Goal: Information Seeking & Learning: Learn about a topic

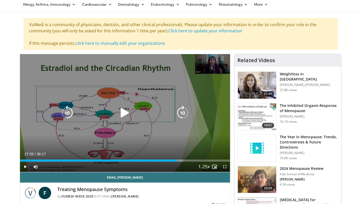
scroll to position [22, 0]
click at [66, 118] on icon "Video Player" at bounding box center [67, 113] width 15 height 15
click at [69, 113] on icon "Video Player" at bounding box center [67, 113] width 15 height 15
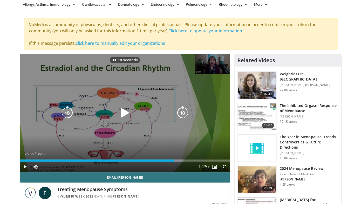
click at [126, 110] on icon "Video Player" at bounding box center [124, 113] width 15 height 15
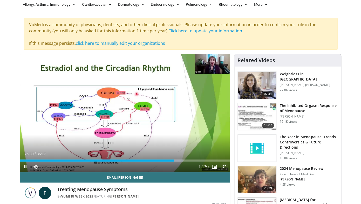
click at [223, 168] on span "Video Player" at bounding box center [224, 167] width 10 height 10
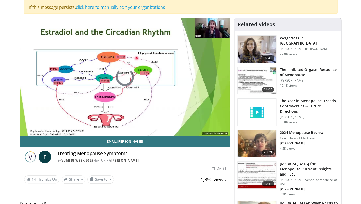
scroll to position [89, 0]
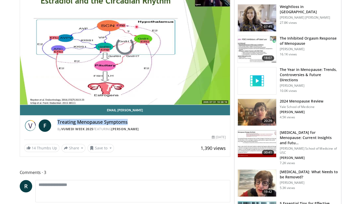
drag, startPoint x: 129, startPoint y: 123, endPoint x: 55, endPoint y: 123, distance: 73.9
click at [55, 123] on div "F Treating Menopause Symptoms By Vumedi Week 2025 FEATURING [PERSON_NAME] By Vu…" at bounding box center [125, 126] width 202 height 12
copy h4 "Treating Menopause Symptoms"
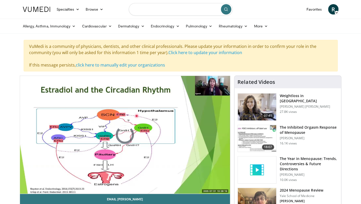
click at [151, 13] on input "Search topics, interventions" at bounding box center [181, 9] width 104 height 12
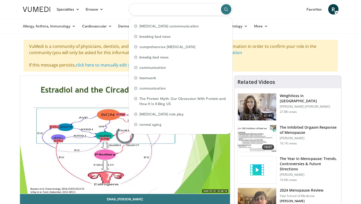
paste input "**********"
type input "**********"
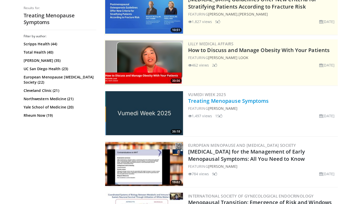
scroll to position [70, 0]
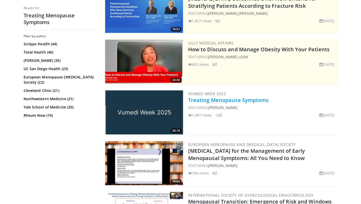
click at [220, 101] on link "Treating Menopause Symptoms" at bounding box center [228, 100] width 81 height 7
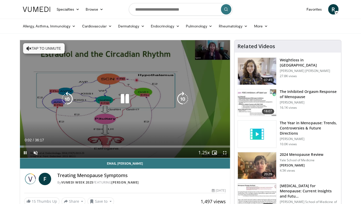
click at [56, 49] on button "Tap to unmute" at bounding box center [43, 48] width 41 height 10
click at [178, 96] on icon "Video Player" at bounding box center [182, 99] width 15 height 15
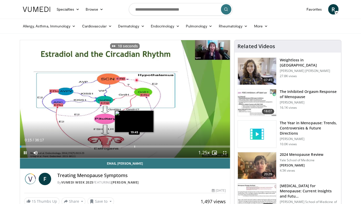
click at [134, 146] on div "Progress Bar" at bounding box center [134, 147] width 1 height 2
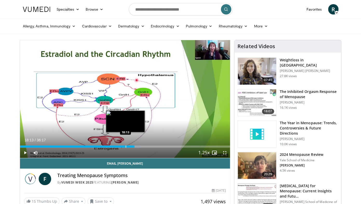
click at [125, 146] on div "19:47" at bounding box center [77, 147] width 115 height 2
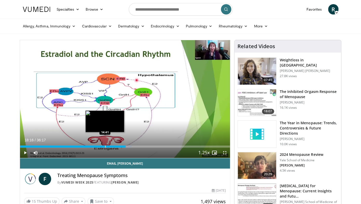
click at [105, 147] on div "Progress Bar" at bounding box center [105, 147] width 1 height 2
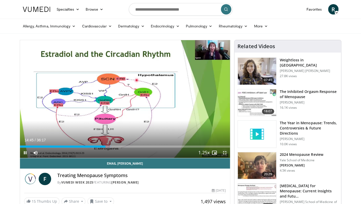
click at [225, 152] on span "Video Player" at bounding box center [224, 153] width 10 height 10
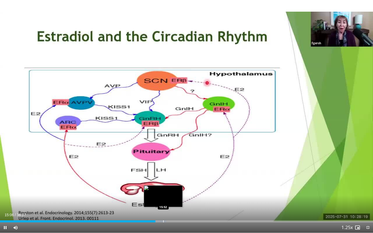
click at [164, 204] on div "Progress Bar" at bounding box center [163, 222] width 1 height 2
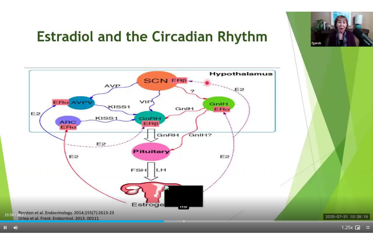
click at [184, 204] on div "Loaded : 46.85% 15:56 17:51" at bounding box center [186, 222] width 373 height 2
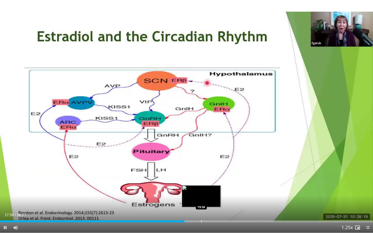
click at [202, 204] on div "Loaded : 52.36% 17:56 19:34" at bounding box center [186, 222] width 373 height 2
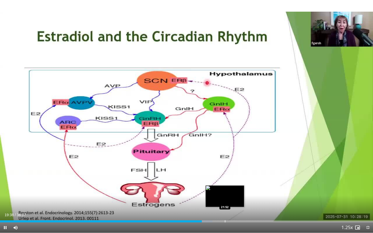
click at [225, 204] on div "Loaded : 56.95% 19:38 21:52" at bounding box center [186, 222] width 373 height 2
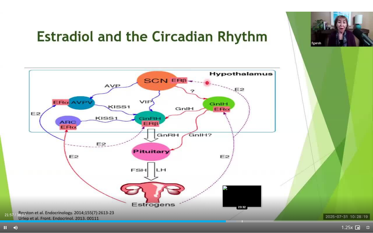
click at [242, 204] on div "Loaded : 63.33% 21:58 23:32" at bounding box center [186, 220] width 373 height 5
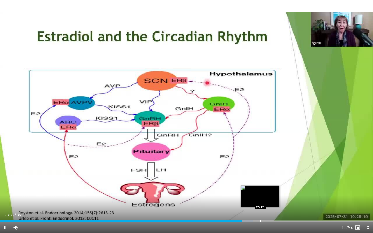
click at [260, 204] on div "Loaded : 67.89% 23:33 25:17" at bounding box center [186, 222] width 373 height 2
click at [250, 204] on div "10 seconds Tap to unmute" at bounding box center [186, 116] width 373 height 233
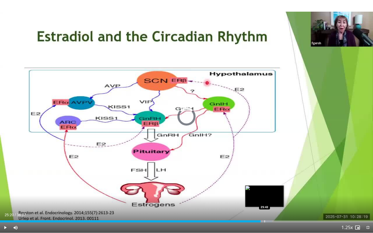
click at [265, 204] on div "Progress Bar" at bounding box center [265, 222] width 1 height 2
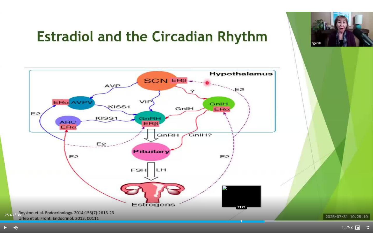
click at [242, 204] on div "Progress Bar" at bounding box center [242, 222] width 1 height 2
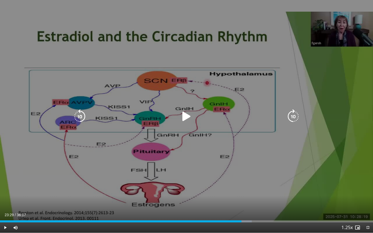
click at [222, 155] on div "10 seconds Tap to unmute" at bounding box center [186, 116] width 373 height 233
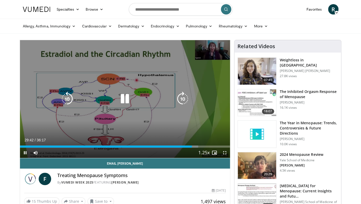
click at [122, 98] on icon "Video Player" at bounding box center [124, 99] width 15 height 15
click at [122, 97] on icon "Video Player" at bounding box center [124, 99] width 15 height 15
click at [123, 97] on icon "Video Player" at bounding box center [124, 99] width 15 height 15
click at [122, 98] on icon "Video Player" at bounding box center [124, 99] width 15 height 15
click at [123, 98] on icon "Video Player" at bounding box center [124, 99] width 15 height 15
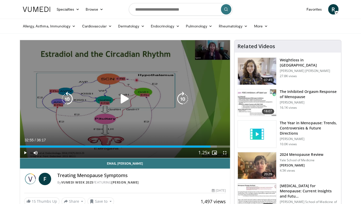
click at [125, 97] on icon "Video Player" at bounding box center [124, 99] width 15 height 15
